Goal: Check status: Check status

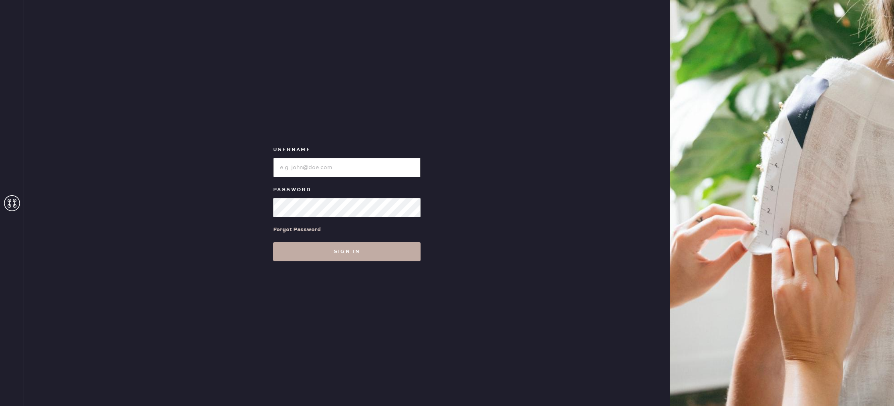
type input "reformationdesigndistrictmiami"
click at [389, 253] on button "Sign in" at bounding box center [346, 251] width 147 height 19
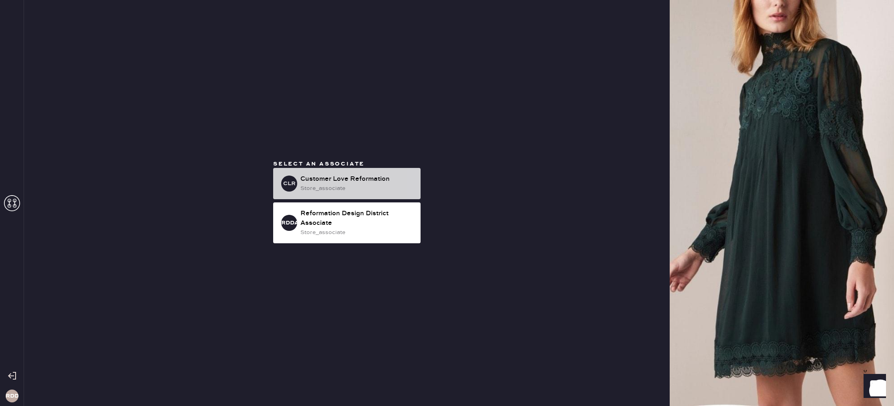
click at [340, 189] on div "store_associate" at bounding box center [357, 188] width 114 height 9
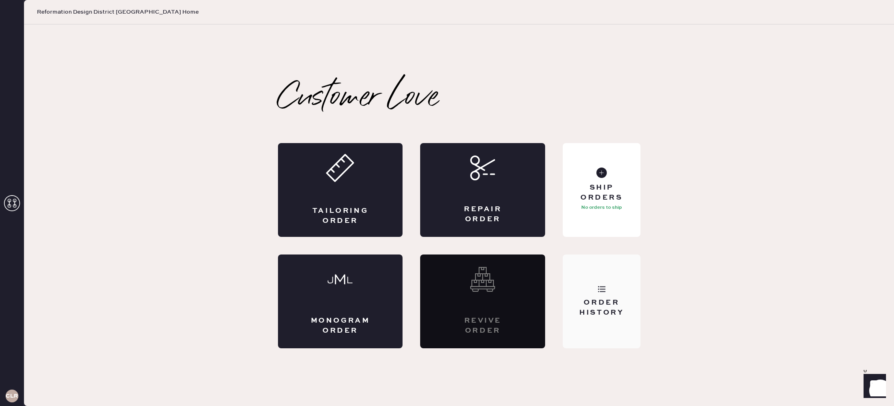
click at [590, 288] on div "Order History" at bounding box center [601, 301] width 77 height 94
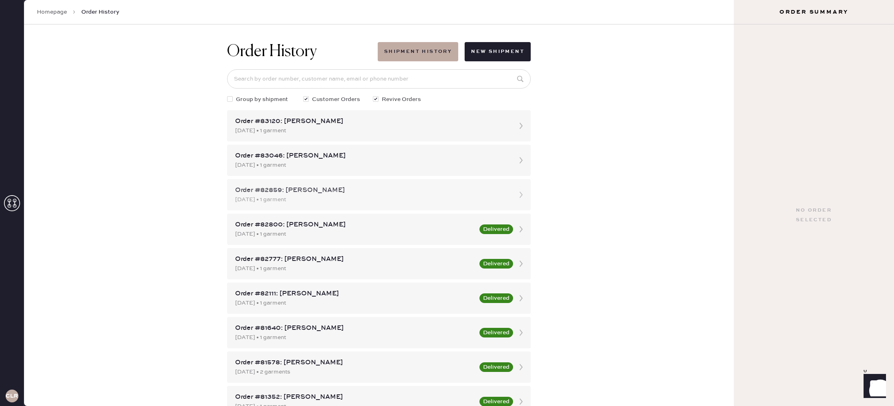
click at [361, 197] on div "[DATE] • 1 garment" at bounding box center [371, 199] width 273 height 9
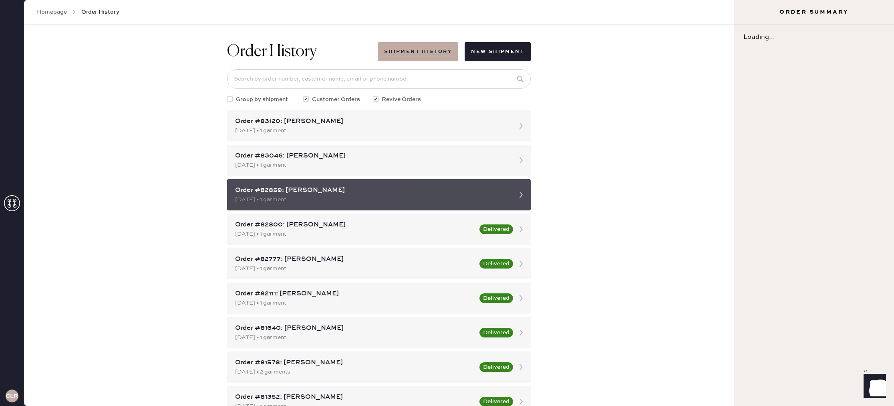
click at [292, 188] on div "Order #82859: [PERSON_NAME]" at bounding box center [371, 190] width 273 height 10
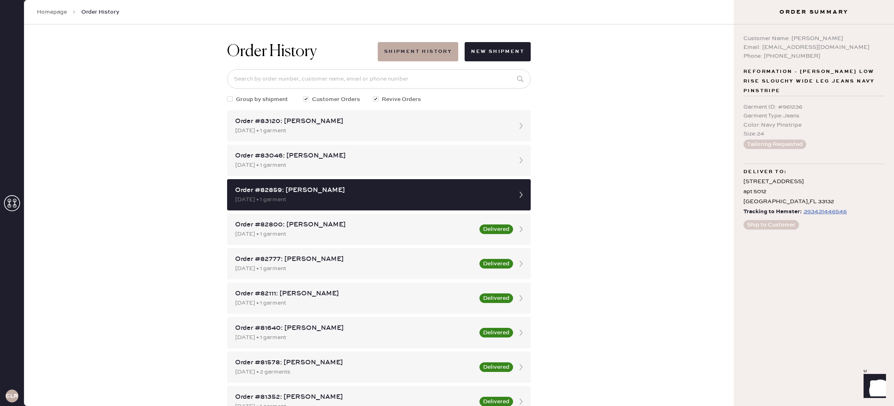
click at [827, 209] on div "393431446546" at bounding box center [824, 212] width 43 height 10
